Goal: Information Seeking & Learning: Learn about a topic

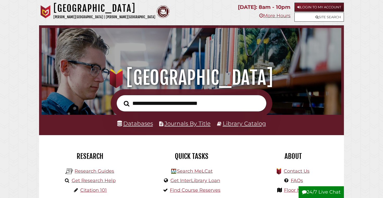
scroll to position [99, 297]
click at [133, 121] on link "Databases" at bounding box center [135, 123] width 36 height 7
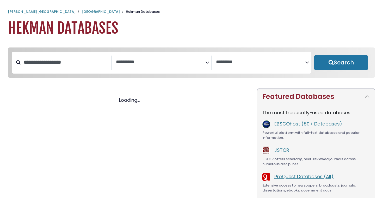
select select "Database Subject Filter"
select select "Database Vendors Filter"
select select "Database Subject Filter"
select select "Database Vendors Filter"
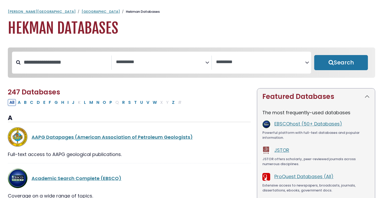
click at [154, 62] on textarea "Search" at bounding box center [160, 61] width 89 height 5
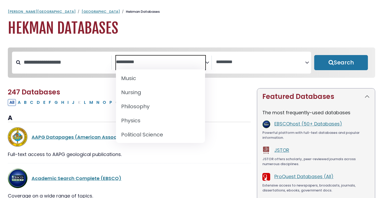
scroll to position [414, 0]
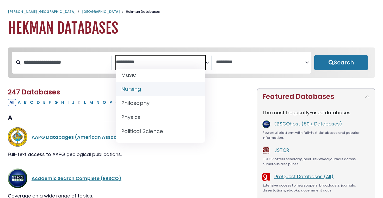
select select "*****"
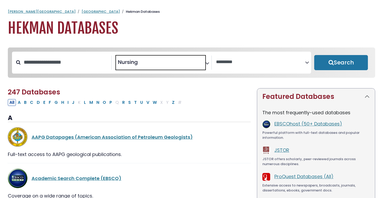
scroll to position [188, 0]
click at [338, 57] on button "Search" at bounding box center [341, 62] width 54 height 15
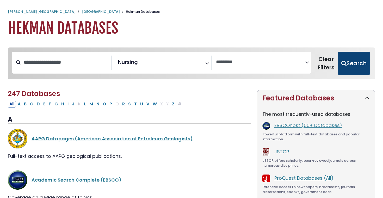
select select "Database Vendors Filter"
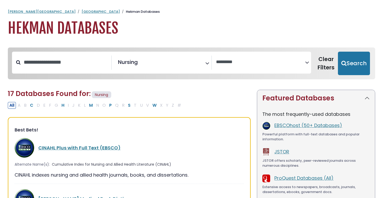
click at [235, 14] on div "[PERSON_NAME] University Hekman Library Hekman Databases Hekman Databases" at bounding box center [191, 23] width 383 height 28
